Goal: Task Accomplishment & Management: Use online tool/utility

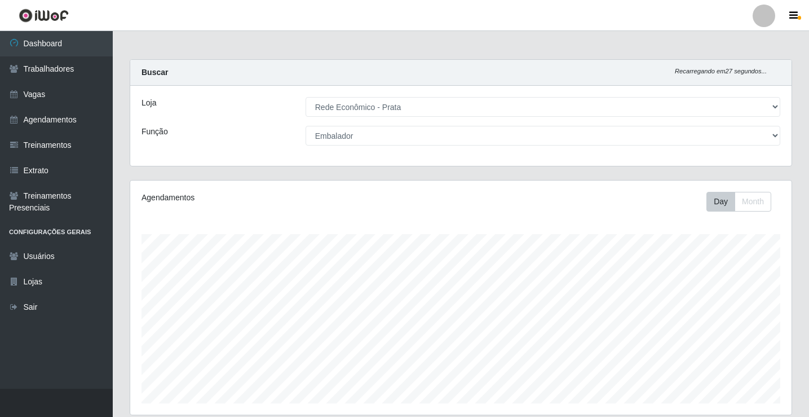
select select "192"
select select "1"
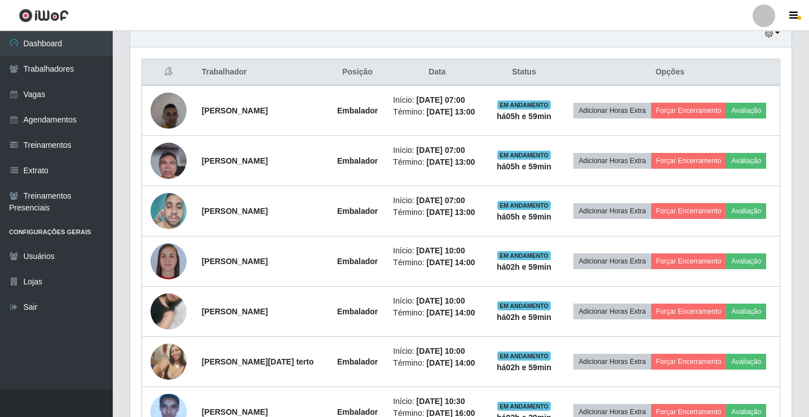
scroll to position [413, 0]
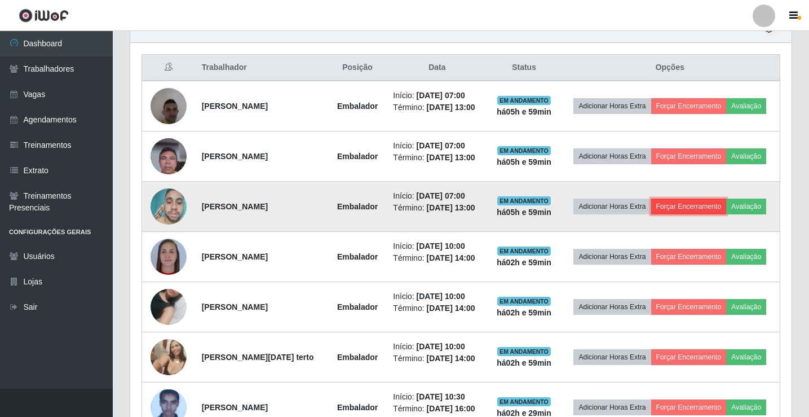
click at [724, 214] on button "Forçar Encerramento" at bounding box center [689, 206] width 76 height 16
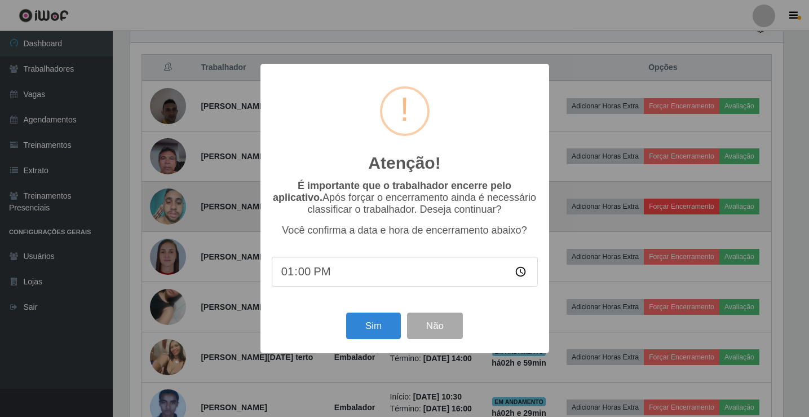
scroll to position [234, 656]
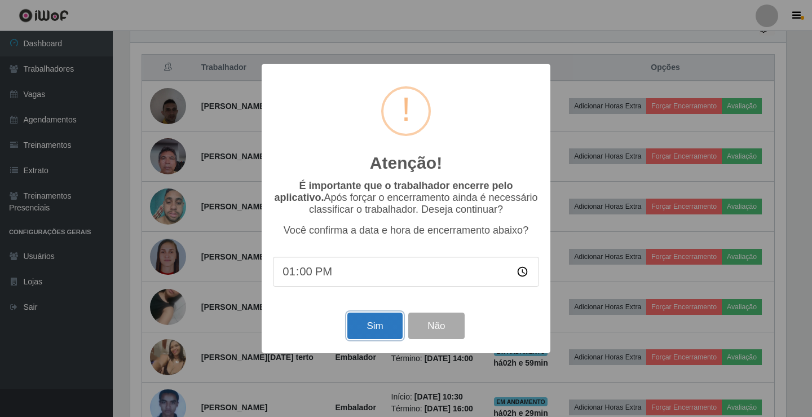
click at [390, 324] on button "Sim" at bounding box center [374, 325] width 55 height 26
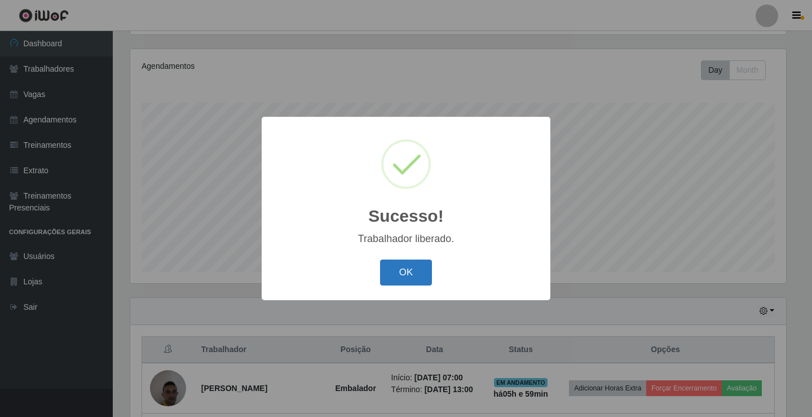
click at [415, 280] on button "OK" at bounding box center [406, 272] width 52 height 26
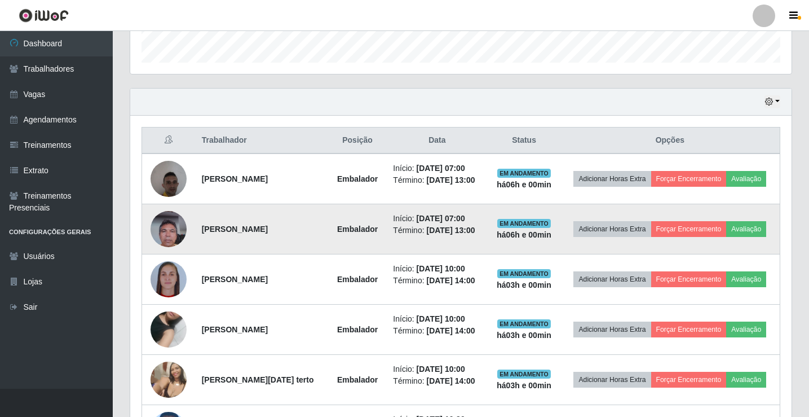
scroll to position [357, 0]
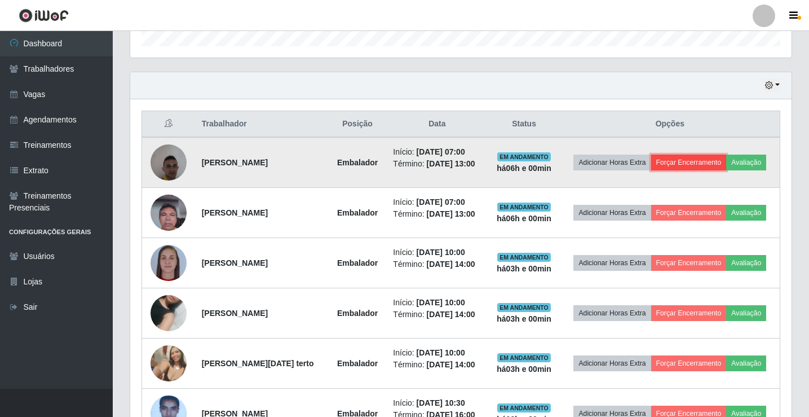
click at [718, 154] on button "Forçar Encerramento" at bounding box center [689, 162] width 76 height 16
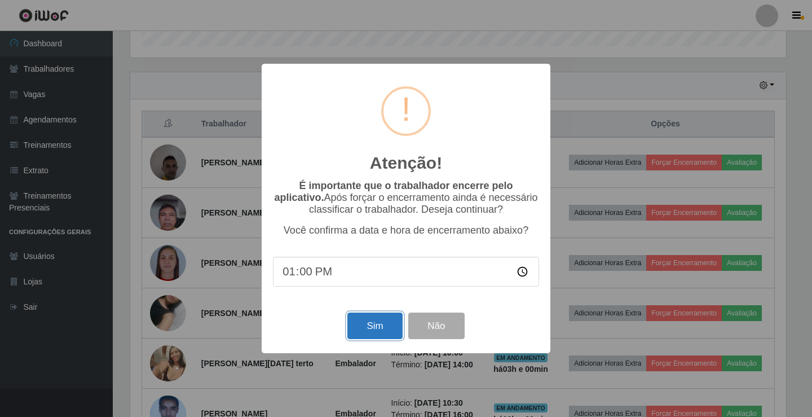
click at [378, 323] on button "Sim" at bounding box center [374, 325] width 55 height 26
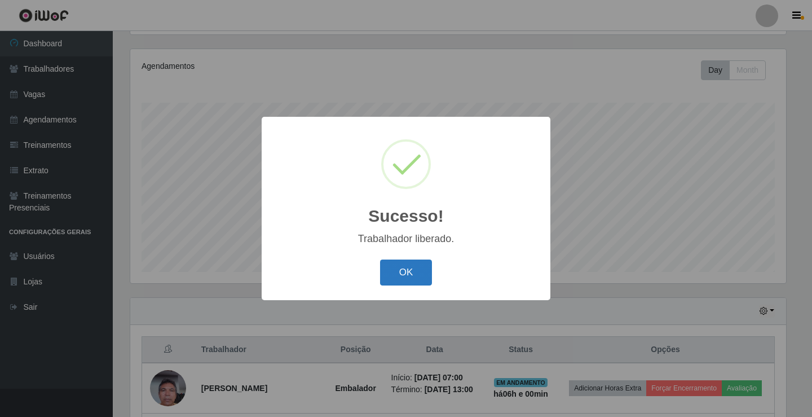
click at [416, 267] on button "OK" at bounding box center [406, 272] width 52 height 26
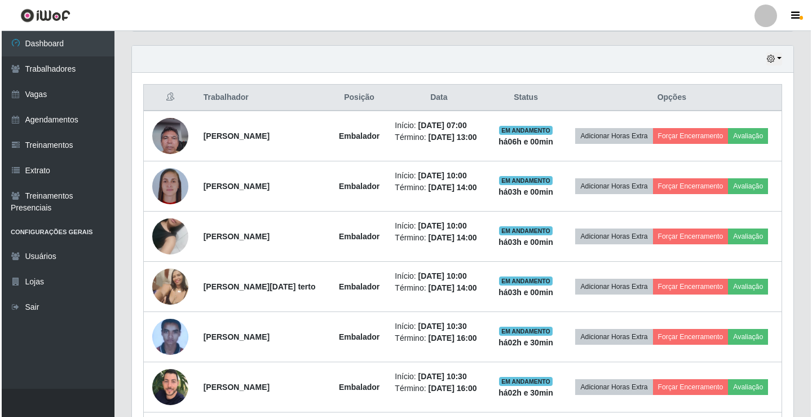
scroll to position [413, 0]
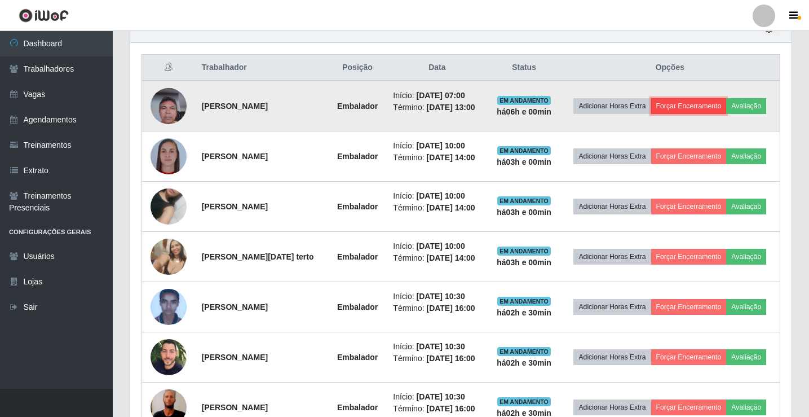
click at [703, 108] on button "Forçar Encerramento" at bounding box center [689, 106] width 76 height 16
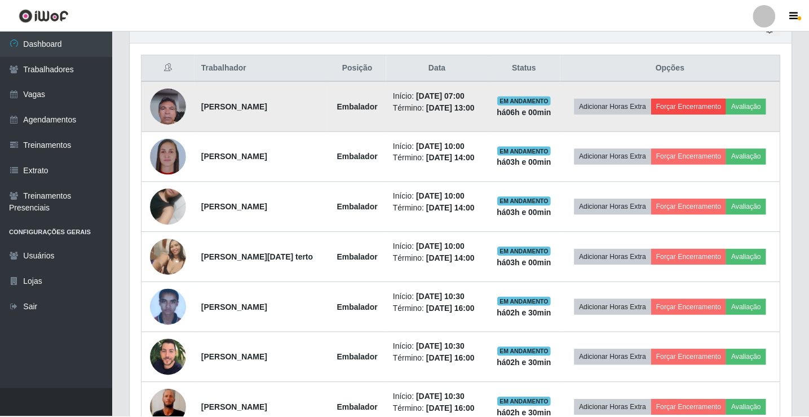
scroll to position [234, 656]
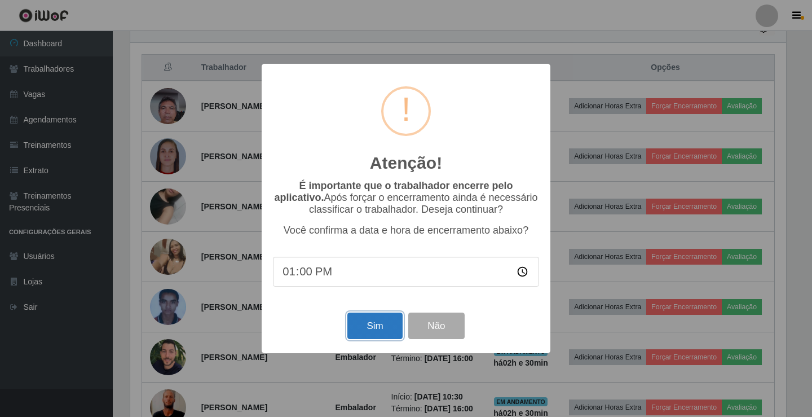
click at [370, 322] on button "Sim" at bounding box center [374, 325] width 55 height 26
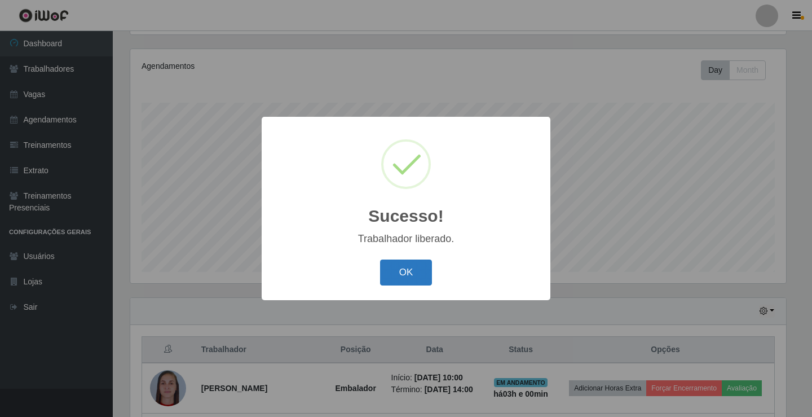
click at [423, 272] on button "OK" at bounding box center [406, 272] width 52 height 26
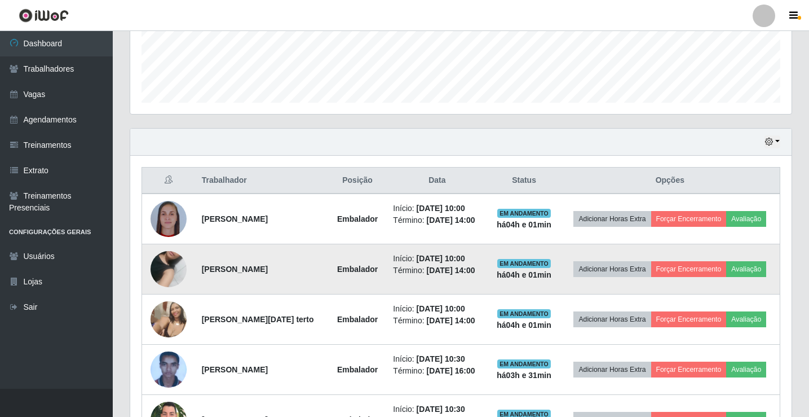
scroll to position [357, 0]
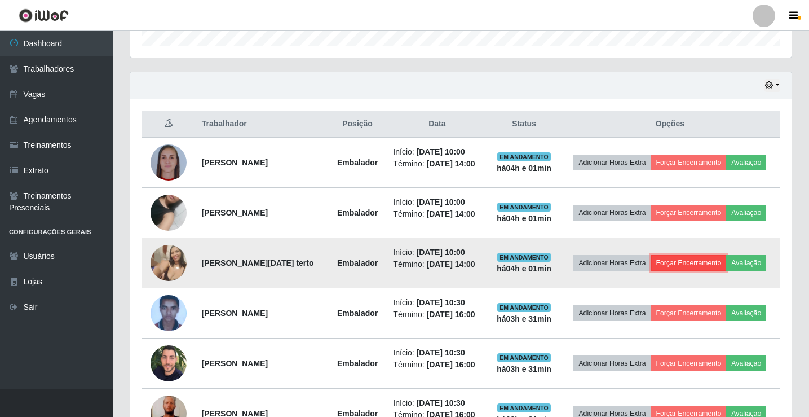
click at [711, 260] on button "Forçar Encerramento" at bounding box center [689, 263] width 76 height 16
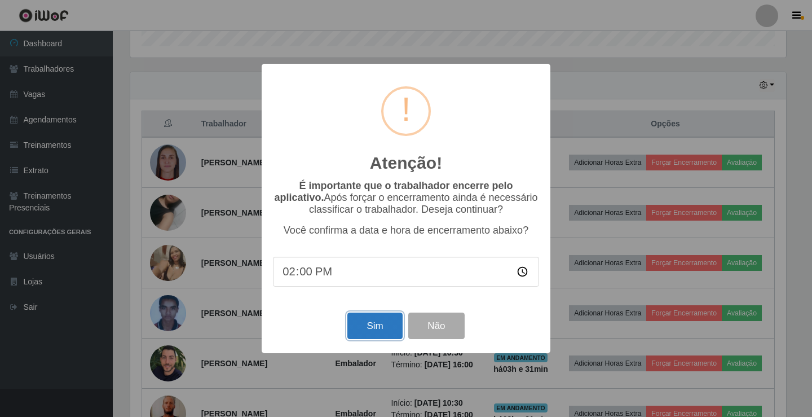
click at [391, 327] on button "Sim" at bounding box center [374, 325] width 55 height 26
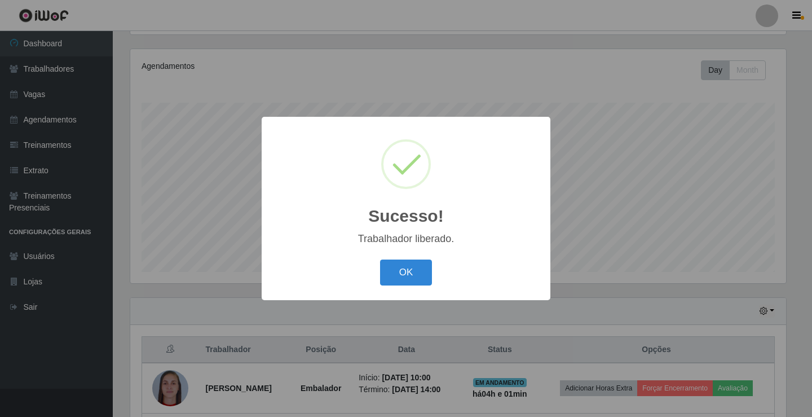
click at [400, 271] on button "OK" at bounding box center [406, 272] width 52 height 26
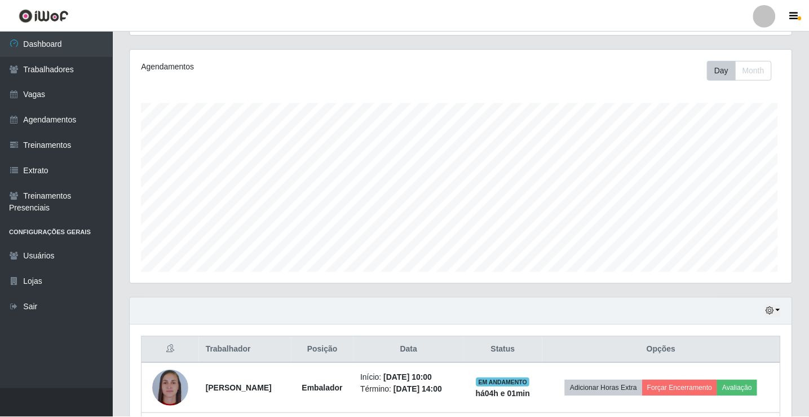
scroll to position [234, 661]
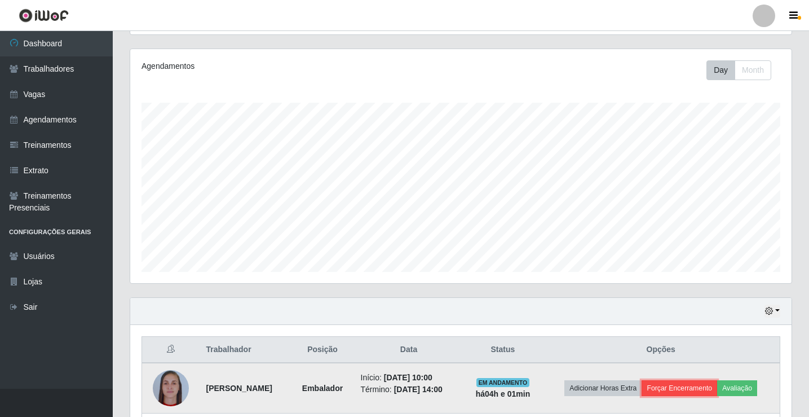
click at [687, 395] on button "Forçar Encerramento" at bounding box center [679, 388] width 76 height 16
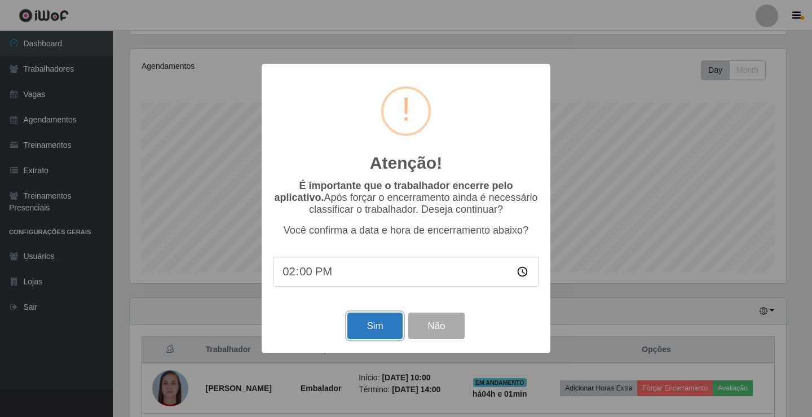
click at [383, 333] on button "Sim" at bounding box center [374, 325] width 55 height 26
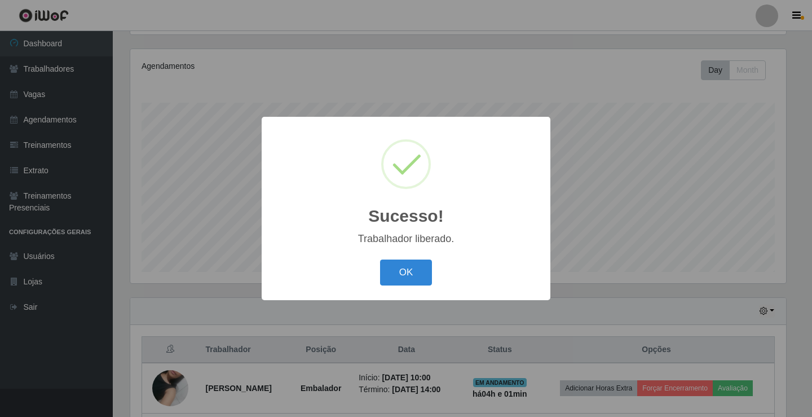
click at [380, 259] on button "OK" at bounding box center [406, 272] width 52 height 26
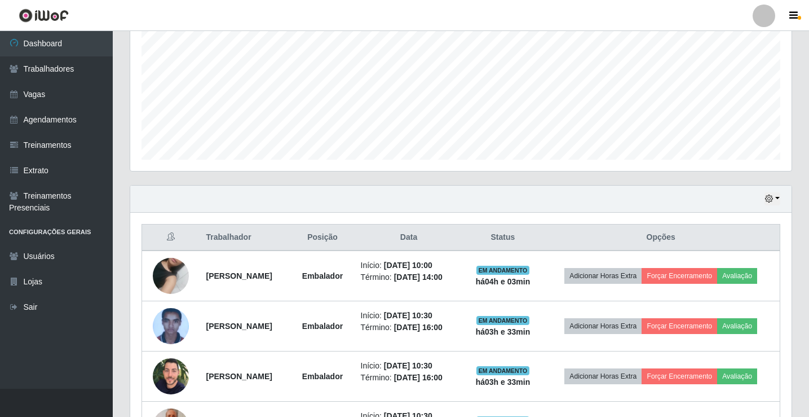
scroll to position [357, 0]
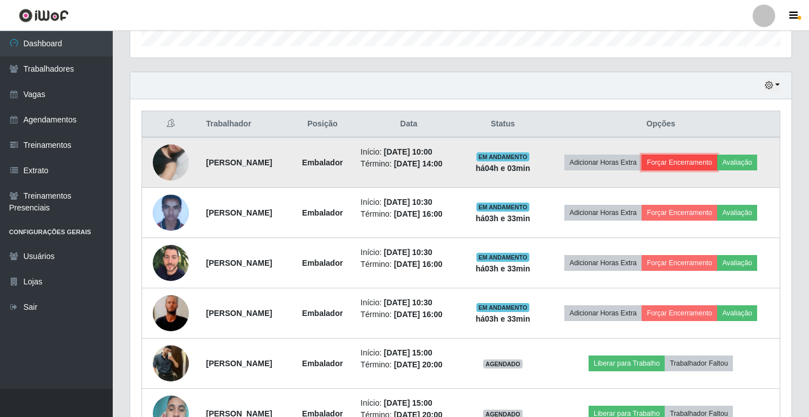
click at [716, 160] on button "Forçar Encerramento" at bounding box center [679, 162] width 76 height 16
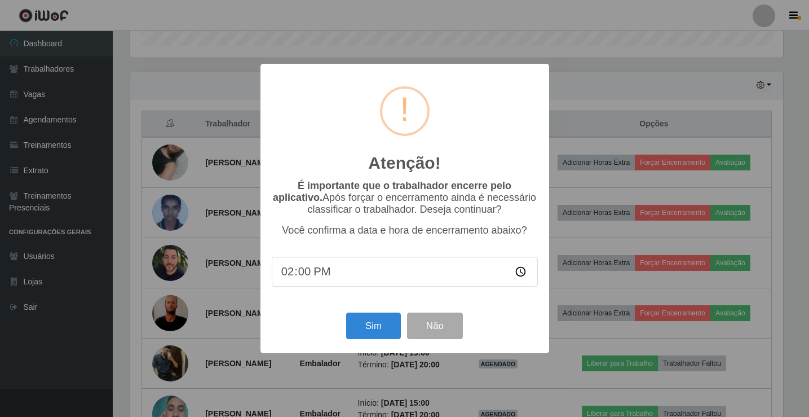
scroll to position [234, 656]
click at [382, 330] on button "Sim" at bounding box center [374, 325] width 55 height 26
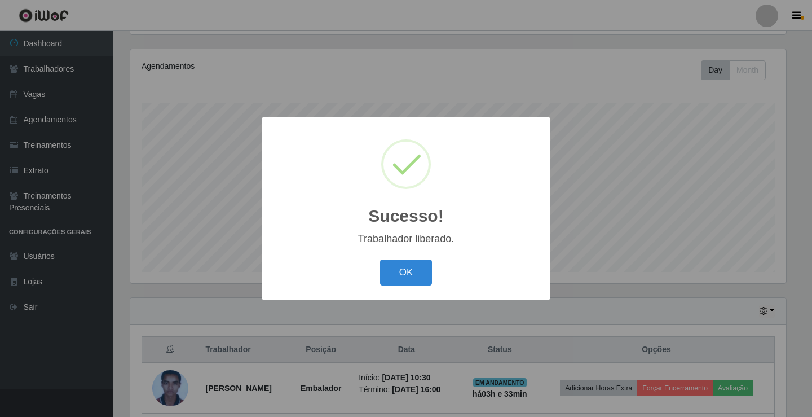
click at [380, 259] on button "OK" at bounding box center [406, 272] width 52 height 26
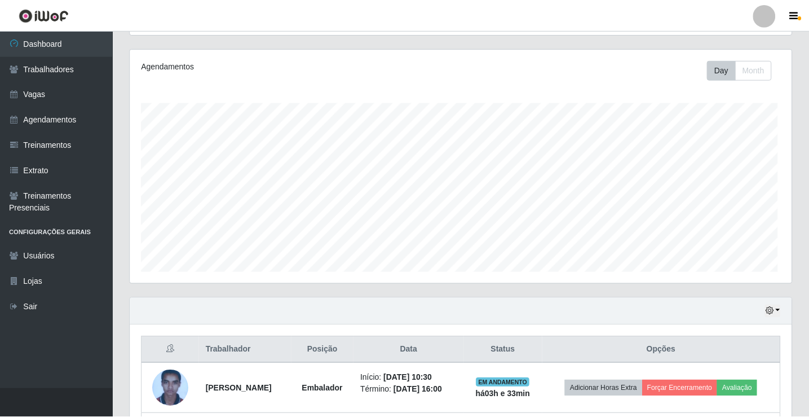
scroll to position [234, 661]
